Goal: Feedback & Contribution: Contribute content

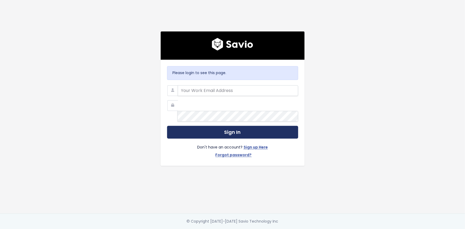
type input "hector.gonzalez@tai-software.com"
click at [192, 126] on button "Sign In" at bounding box center [232, 132] width 131 height 13
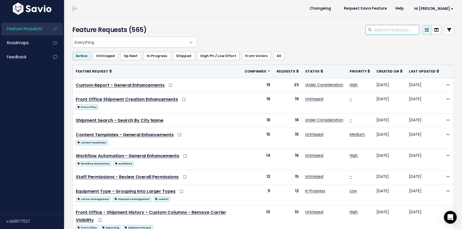
click at [377, 31] on input "search" at bounding box center [396, 30] width 46 height 10
type input "Update Dates"
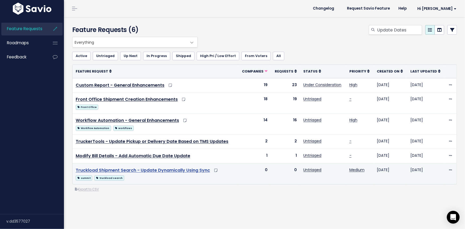
click at [148, 171] on link "Truckload Shipment Search - Update Dynamically Using Sync" at bounding box center [143, 170] width 134 height 6
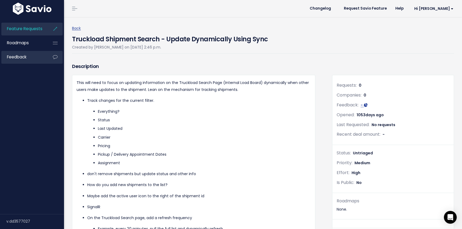
click at [31, 56] on link "Feedback" at bounding box center [22, 57] width 43 height 12
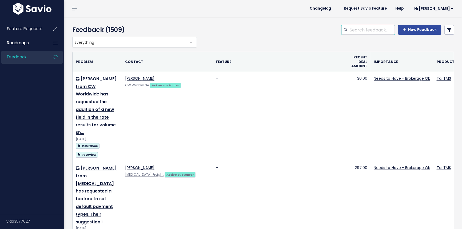
click at [349, 27] on input "search" at bounding box center [372, 30] width 46 height 10
type input "Update dates"
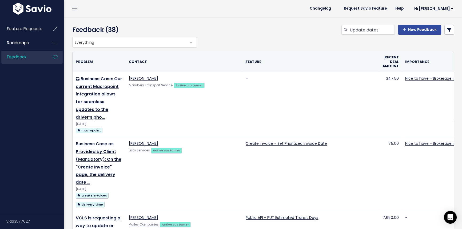
click at [447, 31] on icon at bounding box center [449, 30] width 4 height 4
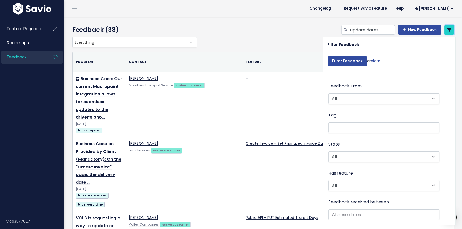
scroll to position [145, 0]
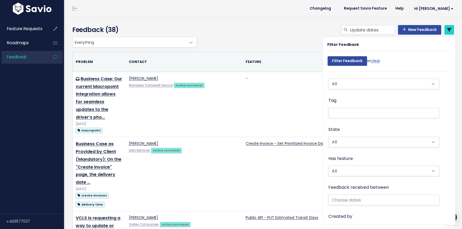
click at [355, 114] on ul ";;" at bounding box center [383, 113] width 110 height 10
type input ";;;"
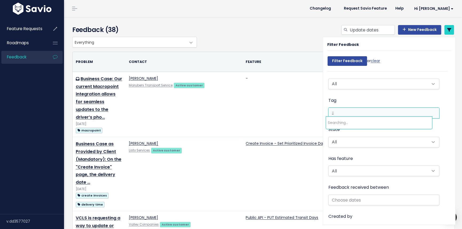
type input ";"
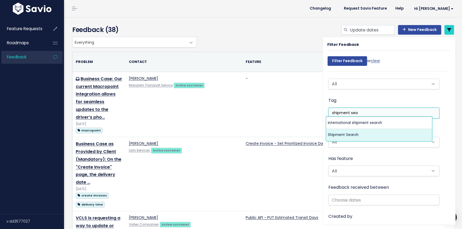
type input "shipment sea"
select select "5070"
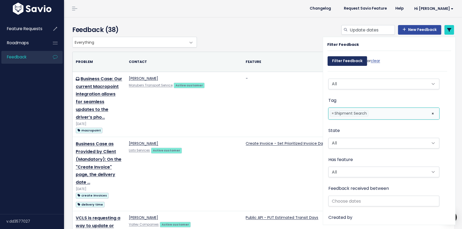
click at [338, 60] on input "Filter Feedback" at bounding box center [346, 61] width 39 height 10
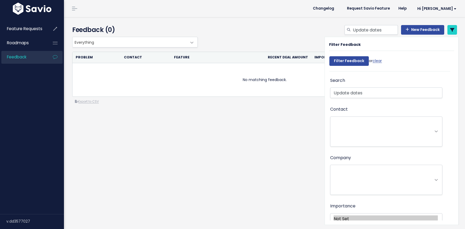
select select
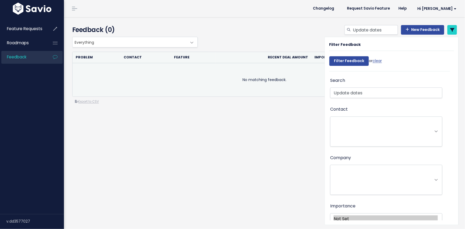
scroll to position [152, 0]
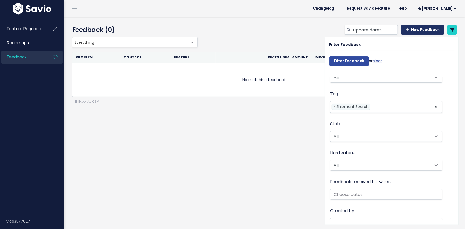
click at [422, 31] on link "New Feedback" at bounding box center [422, 30] width 43 height 10
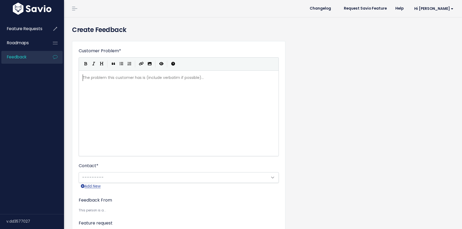
scroll to position [0, 0]
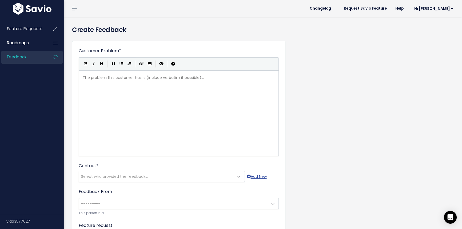
click at [108, 79] on pre "​" at bounding box center [180, 77] width 197 height 7
type textarea "Michael Bradburt"
type textarea "y from RoadOne Logistics requested us to add the "Update Dates" f"
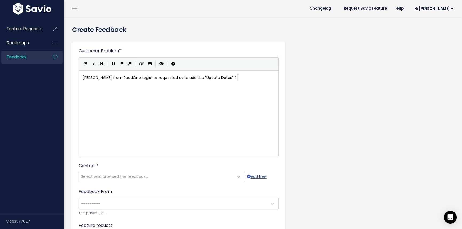
scroll to position [2, 124]
type textarea "bulk"
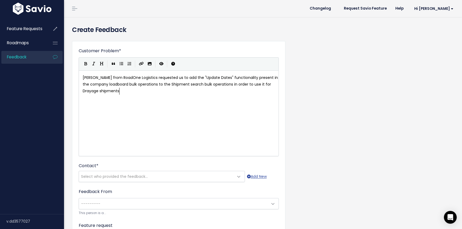
scroll to position [2, 20]
type textarea "functionality present in the company loadboard bulk operations to the Shipment …"
type textarea ";;;;;;;;;;;;;;;;;;;;;"
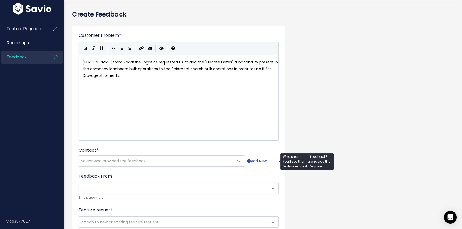
scroll to position [24, 0]
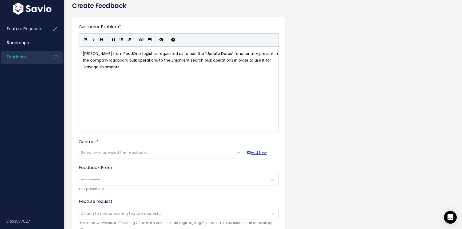
drag, startPoint x: 118, startPoint y: 159, endPoint x: 118, endPoint y: 153, distance: 5.3
click at [118, 157] on form "Customer Problem * Michael Bradbury from RoadOne Logistics requested us to add …" at bounding box center [179, 186] width 200 height 325
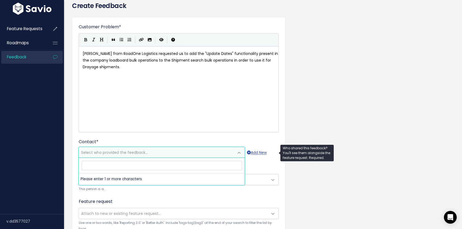
click at [118, 153] on span "Select who provided the feedback..." at bounding box center [114, 152] width 67 height 5
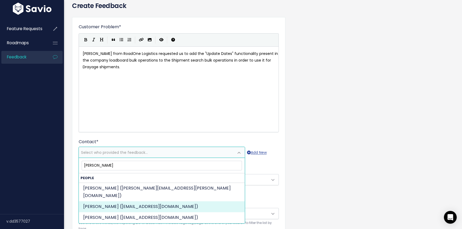
type input "Michael Brad"
select select "ACTIVE"
select select "85176816"
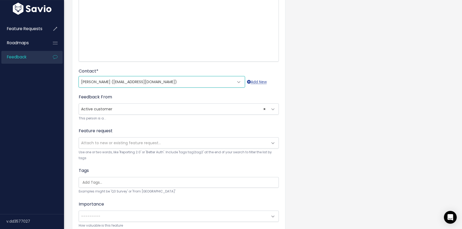
scroll to position [97, 0]
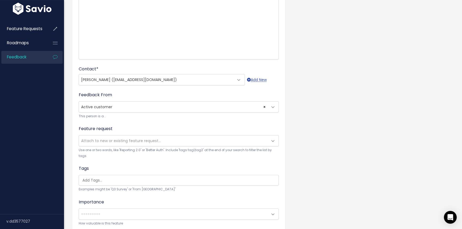
click at [102, 139] on span "Attach to new or existing feature request..." at bounding box center [121, 140] width 80 height 5
click at [364, 172] on div "Customer Problem * Michael Bradbury from RoadOne Logistics requested us to add …" at bounding box center [263, 117] width 390 height 355
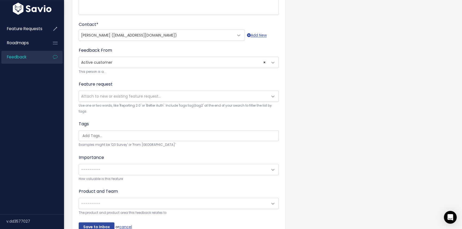
scroll to position [145, 0]
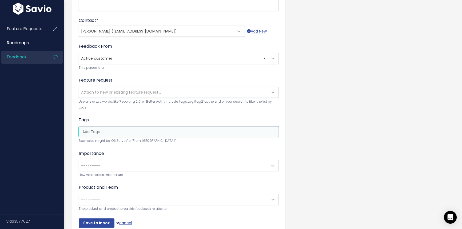
click at [106, 130] on input "search" at bounding box center [181, 132] width 203 height 6
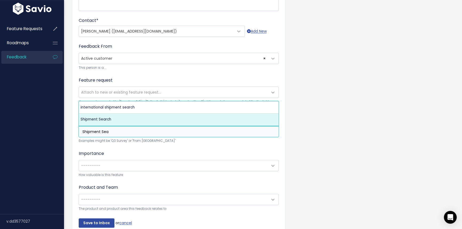
type input "Shipment Sea"
select select "5070"
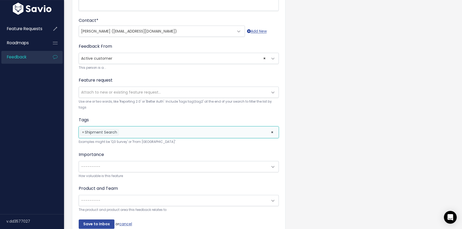
click at [134, 135] on ul "× × Shipment Search" at bounding box center [178, 132] width 199 height 11
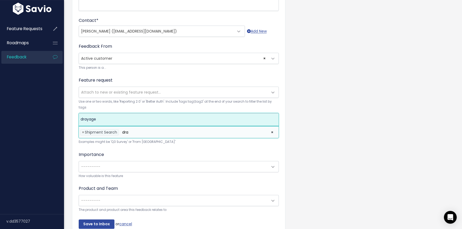
type input "dra"
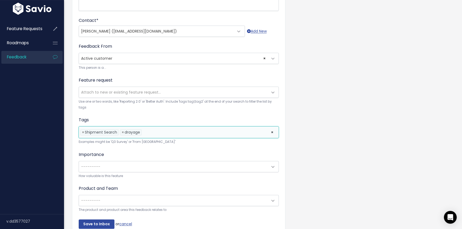
click at [95, 164] on span "---------" at bounding box center [90, 166] width 19 height 5
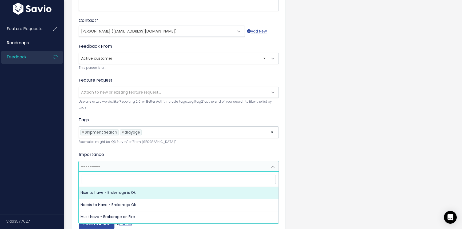
select select "NICE_TO_HAVE"
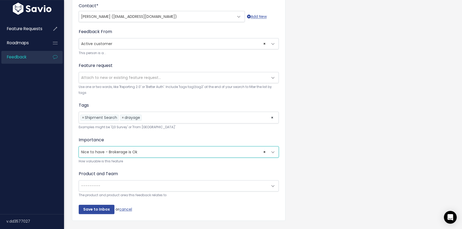
scroll to position [175, 0]
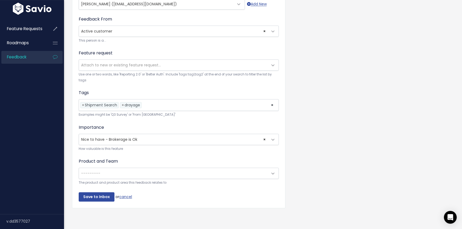
click at [105, 168] on span "---------" at bounding box center [173, 173] width 189 height 11
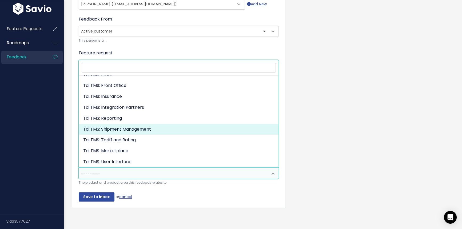
scroll to position [125, 0]
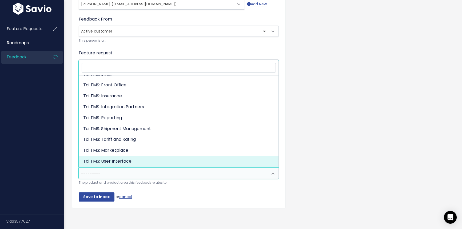
select select "MAIN:USER_INTERFACE"
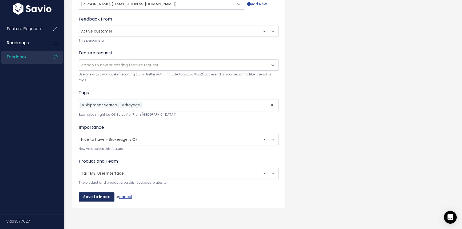
click at [95, 192] on input "Save to Inbox" at bounding box center [97, 197] width 36 height 10
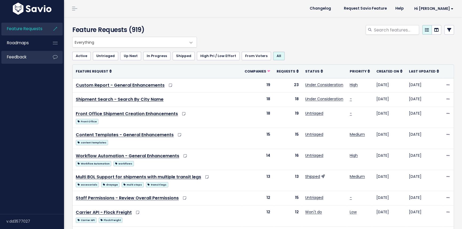
click at [23, 56] on span "Feedback" at bounding box center [16, 57] width 19 height 6
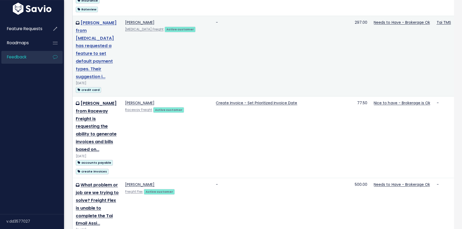
scroll to position [24, 0]
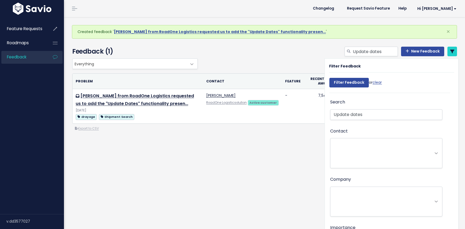
select select
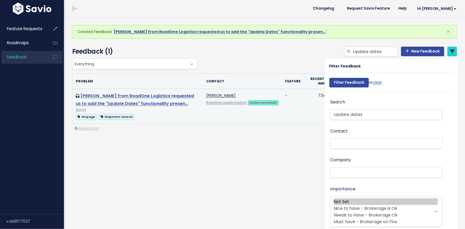
click at [153, 105] on link "[PERSON_NAME] from RoadOne Logistics requested us to add the "Update Dates" fun…" at bounding box center [135, 100] width 118 height 14
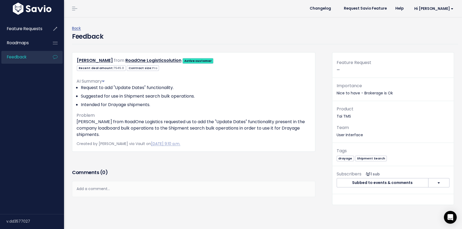
click at [378, 183] on button "Subbed to events & comments" at bounding box center [382, 183] width 92 height 10
click at [373, 183] on button "Subbed to events & comments" at bounding box center [382, 183] width 92 height 10
click at [435, 186] on button "button" at bounding box center [438, 183] width 21 height 10
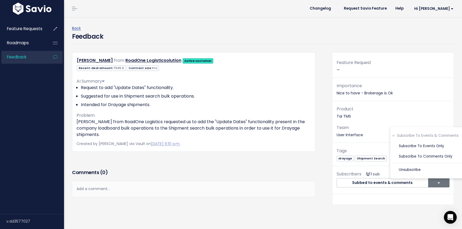
click at [278, 52] on div "[PERSON_NAME] from RoadOne Logisticsolution Active customer Recent deal amount:" at bounding box center [193, 101] width 243 height 99
